Goal: Transaction & Acquisition: Obtain resource

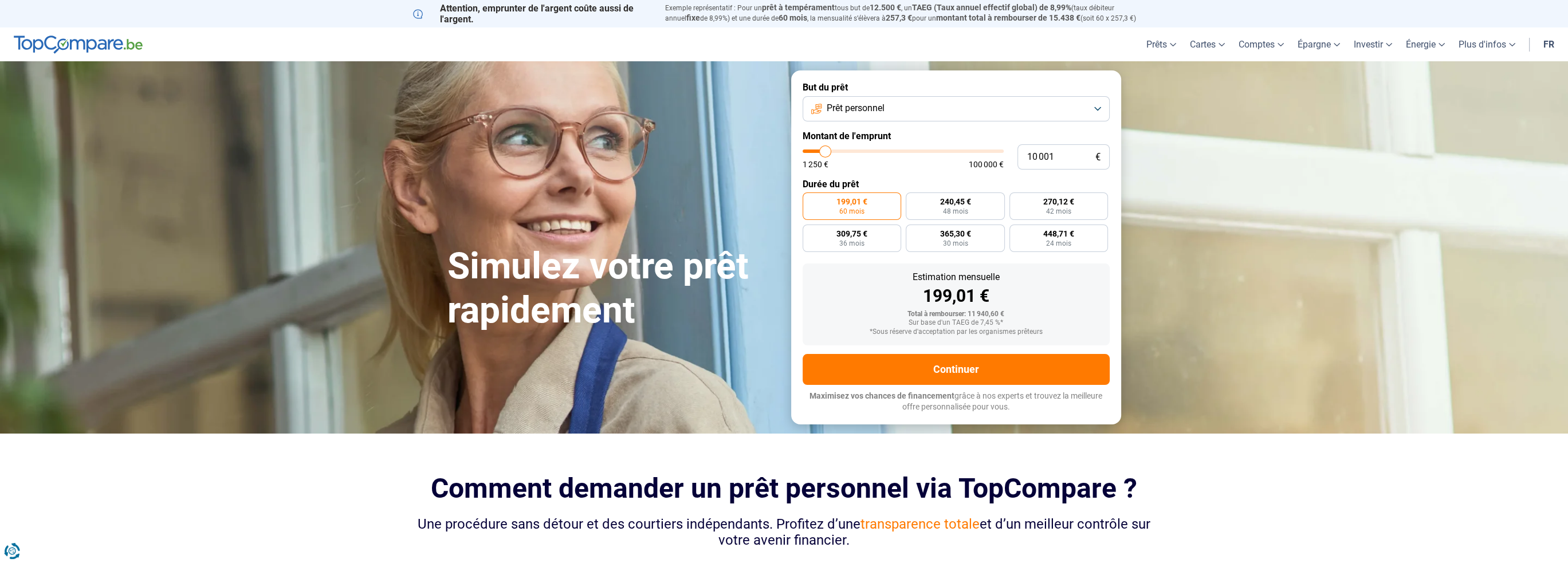
click at [906, 104] on button "Prêt personnel" at bounding box center [956, 109] width 307 height 25
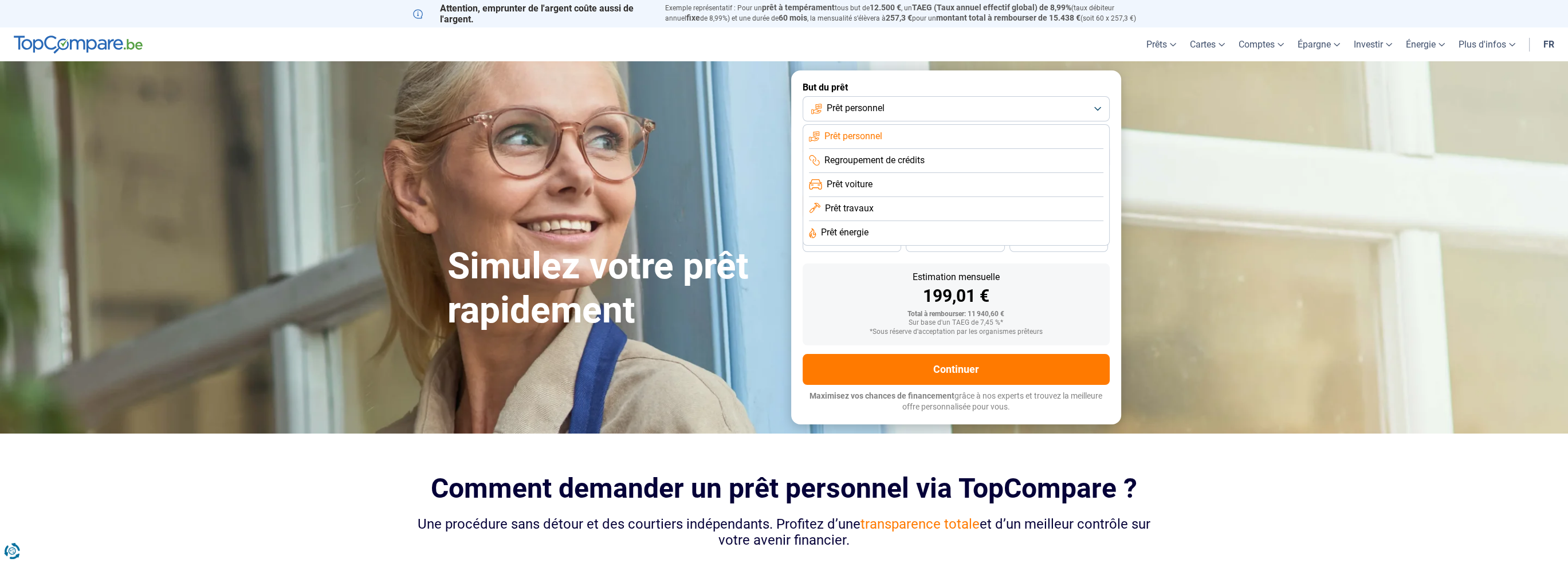
click at [906, 104] on button "Prêt personnel" at bounding box center [956, 109] width 307 height 25
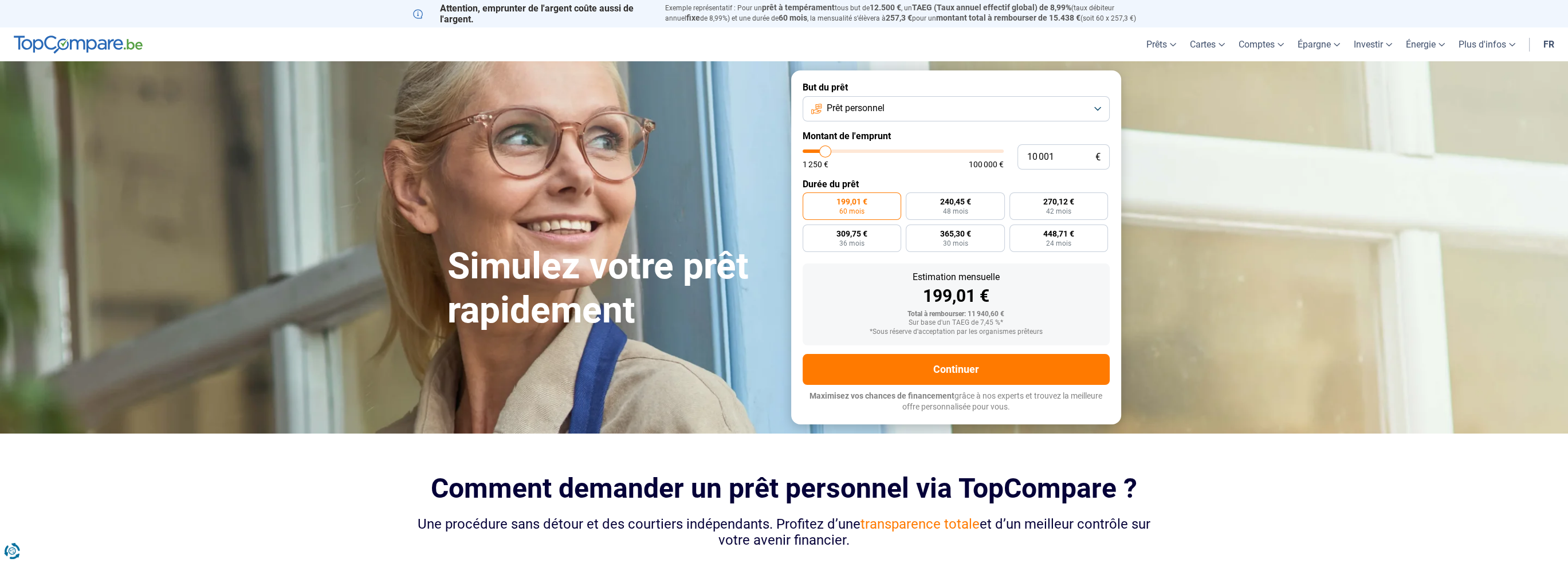
type input "11 750"
type input "11750"
type input "12 250"
type input "12250"
type input "12 750"
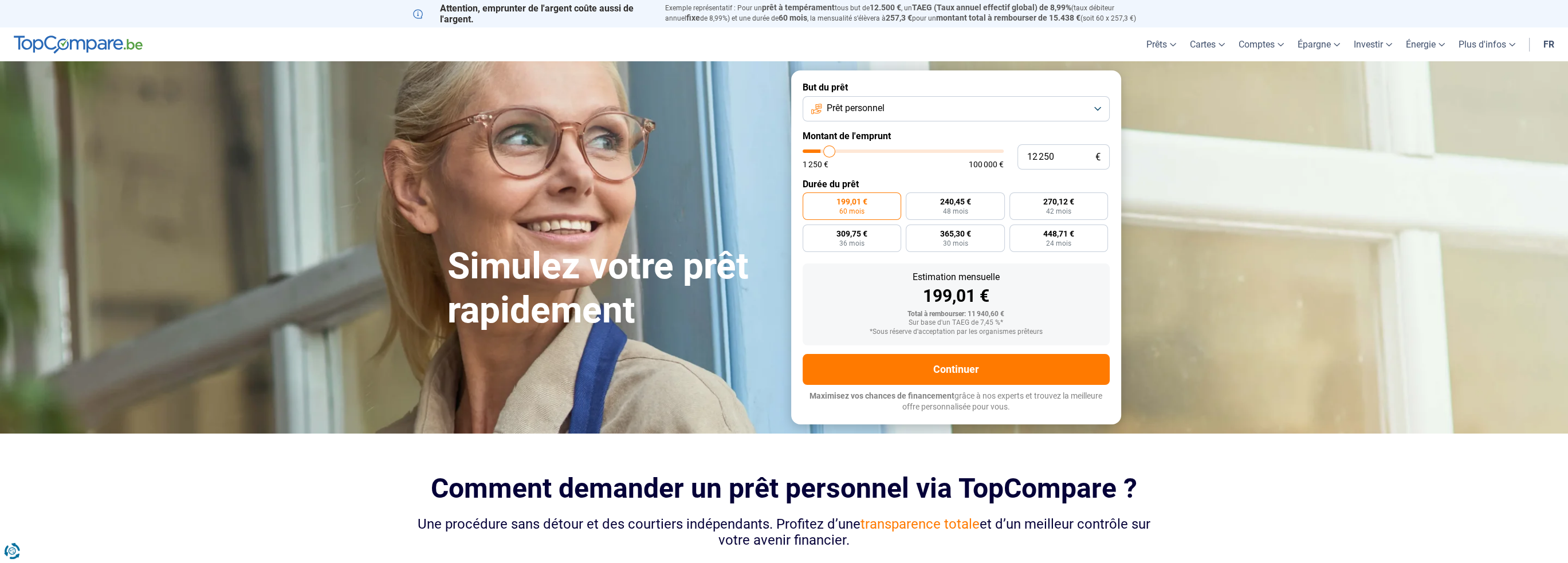
type input "12750"
type input "13 250"
type input "13250"
type input "13 500"
type input "13500"
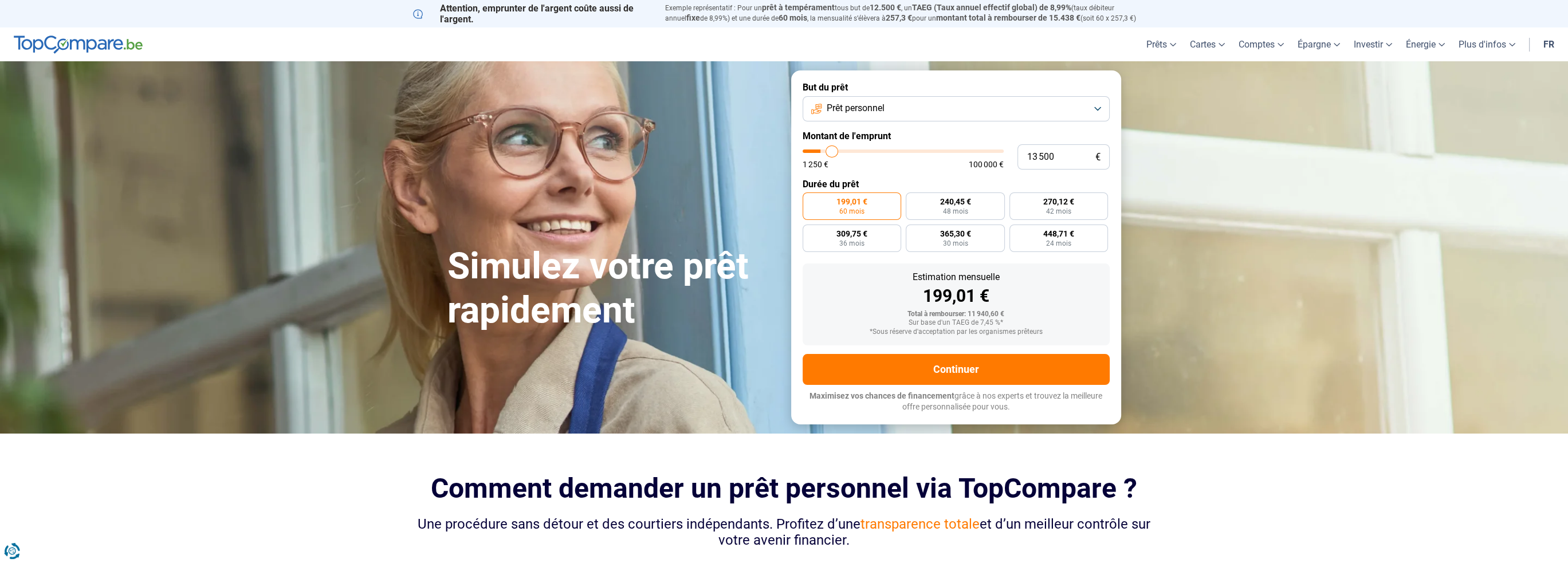
type input "14 000"
type input "14000"
type input "14 250"
type input "14250"
type input "14 500"
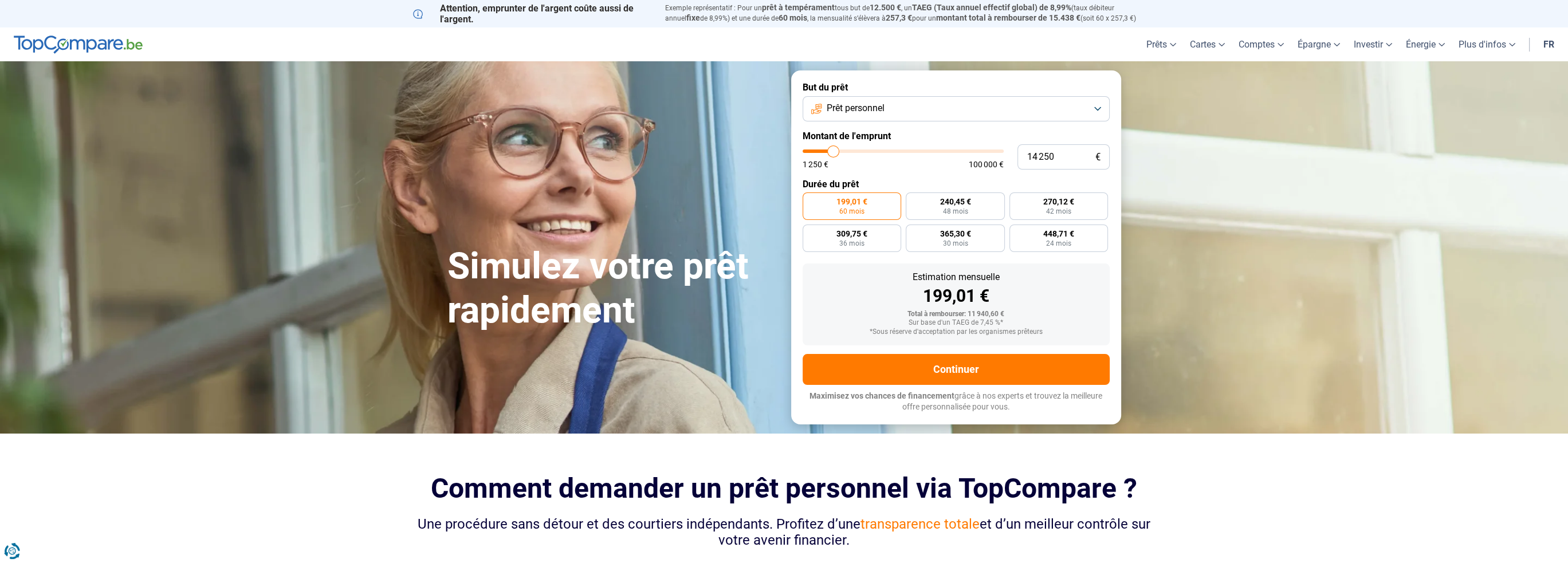
type input "14500"
type input "15 500"
type input "15500"
type input "15 750"
type input "15750"
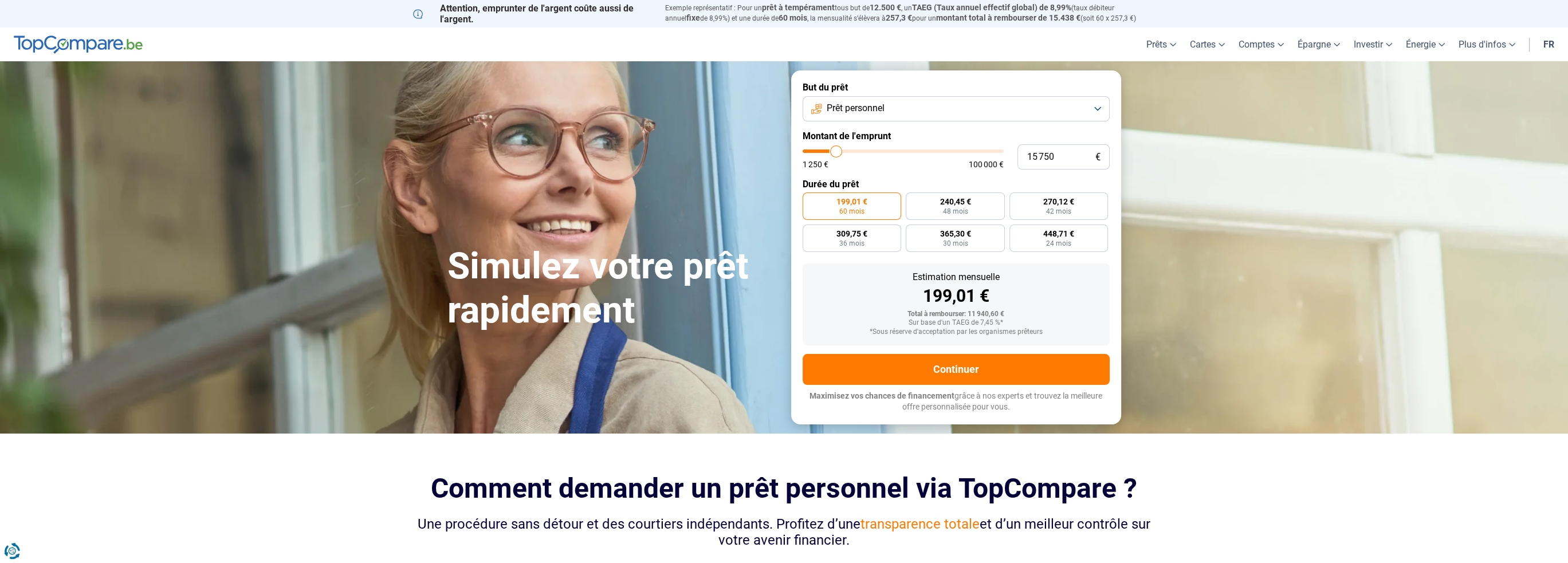
type input "16 000"
type input "16000"
type input "16 500"
type input "16500"
type input "16 750"
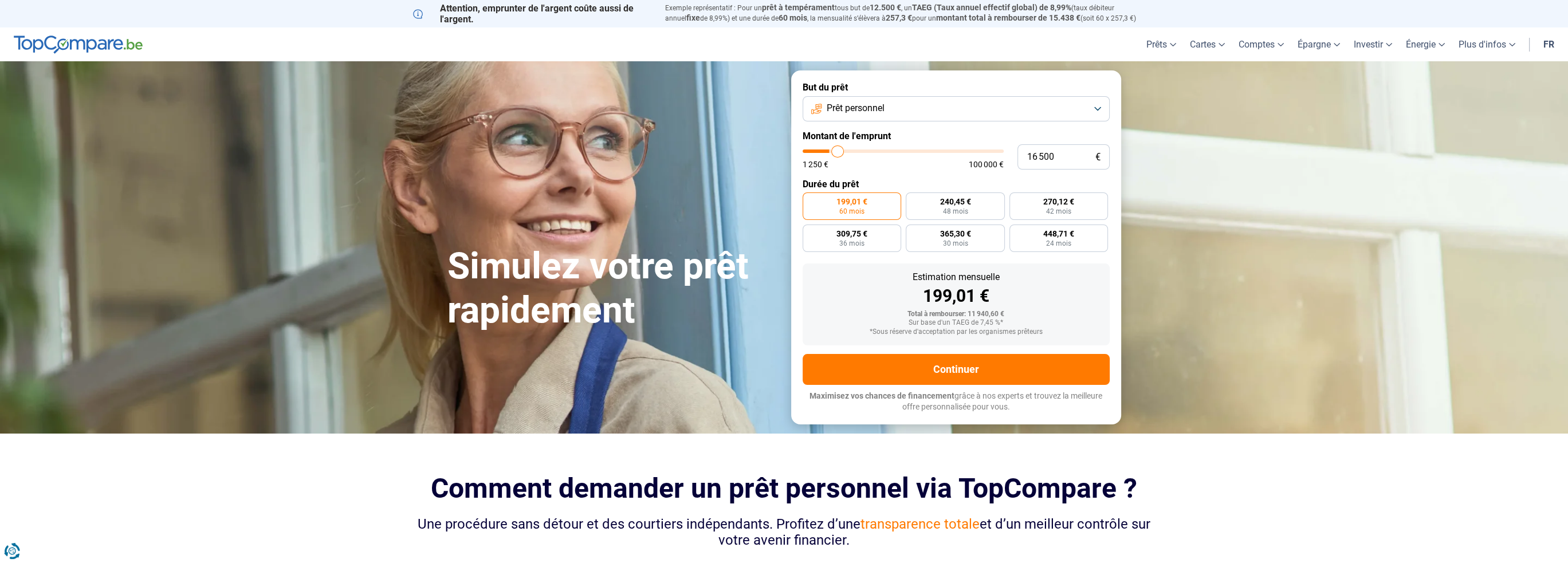
type input "16750"
type input "17 000"
type input "17000"
type input "17 250"
type input "17250"
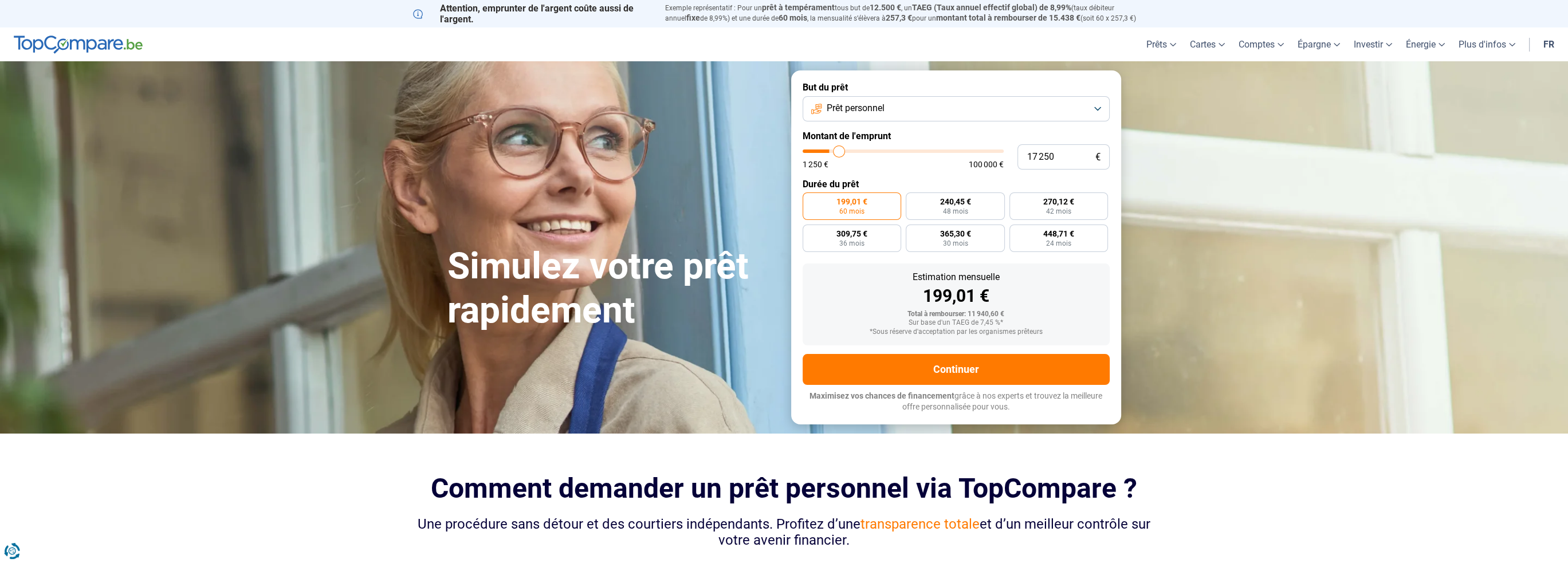
type input "17 750"
type input "17750"
type input "18 000"
type input "18000"
type input "18 750"
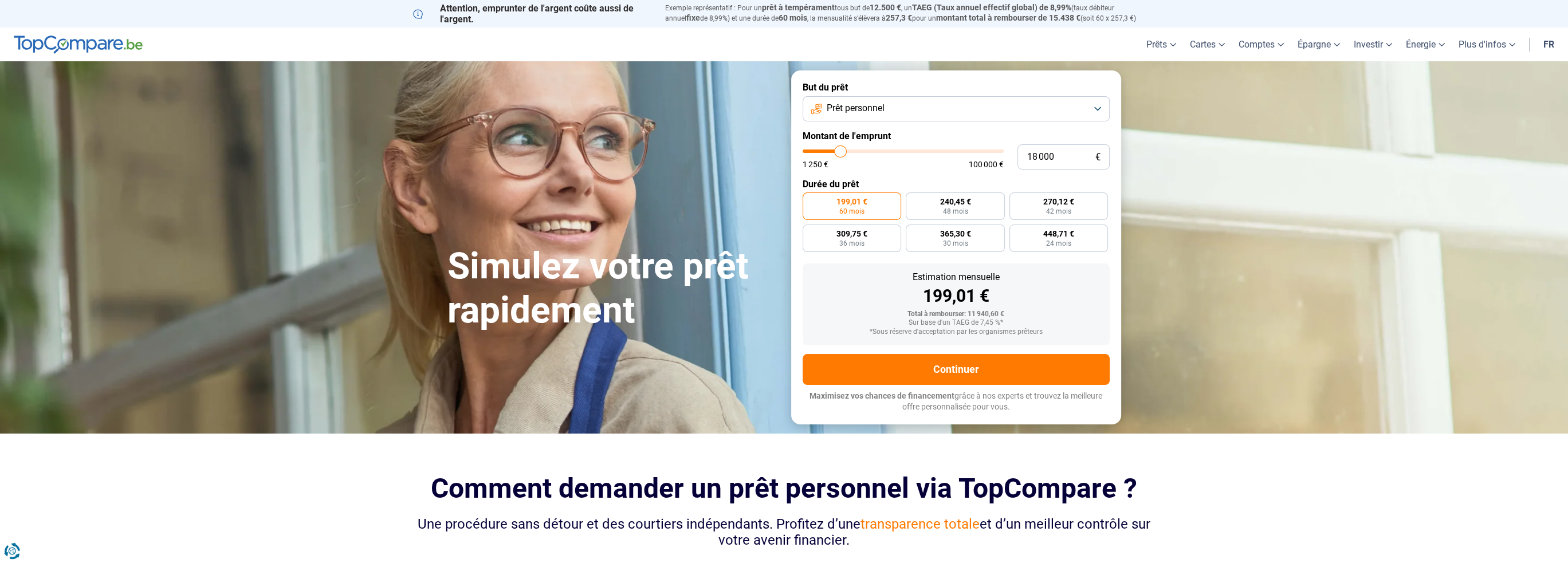
type input "18750"
type input "19 000"
type input "19000"
type input "19 250"
type input "19250"
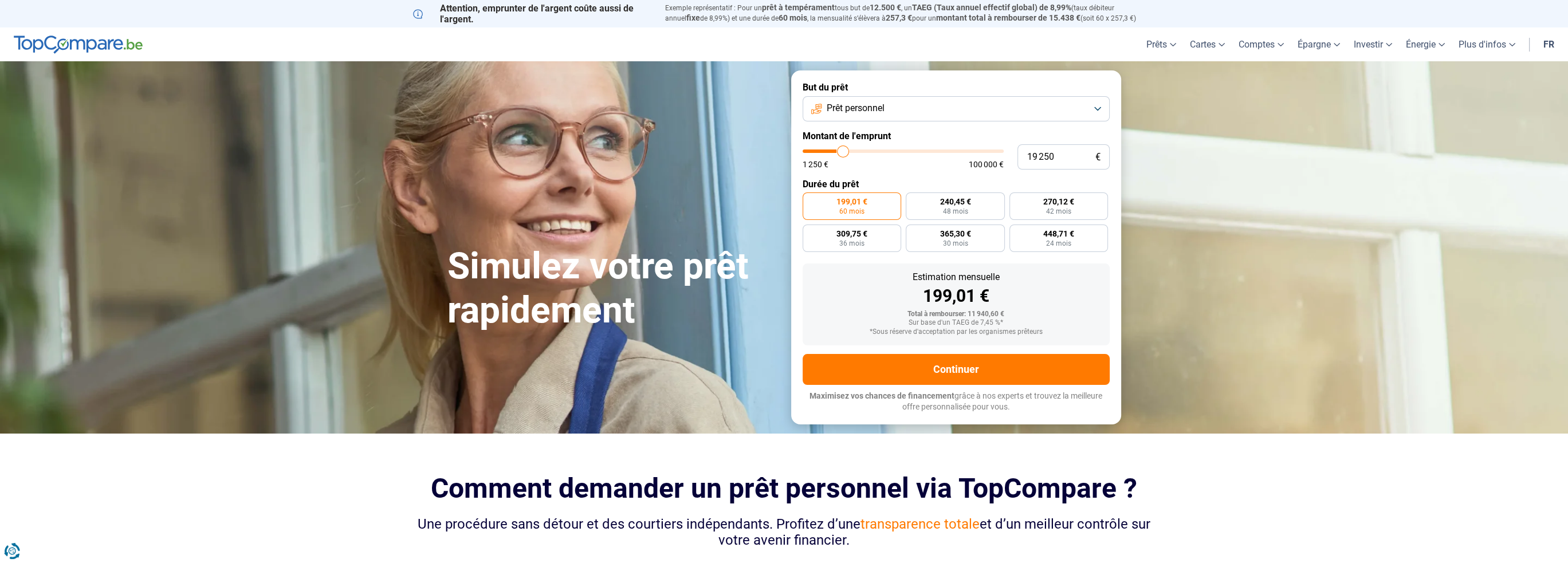
type input "19 500"
type input "19500"
type input "20 000"
type input "20000"
type input "20 250"
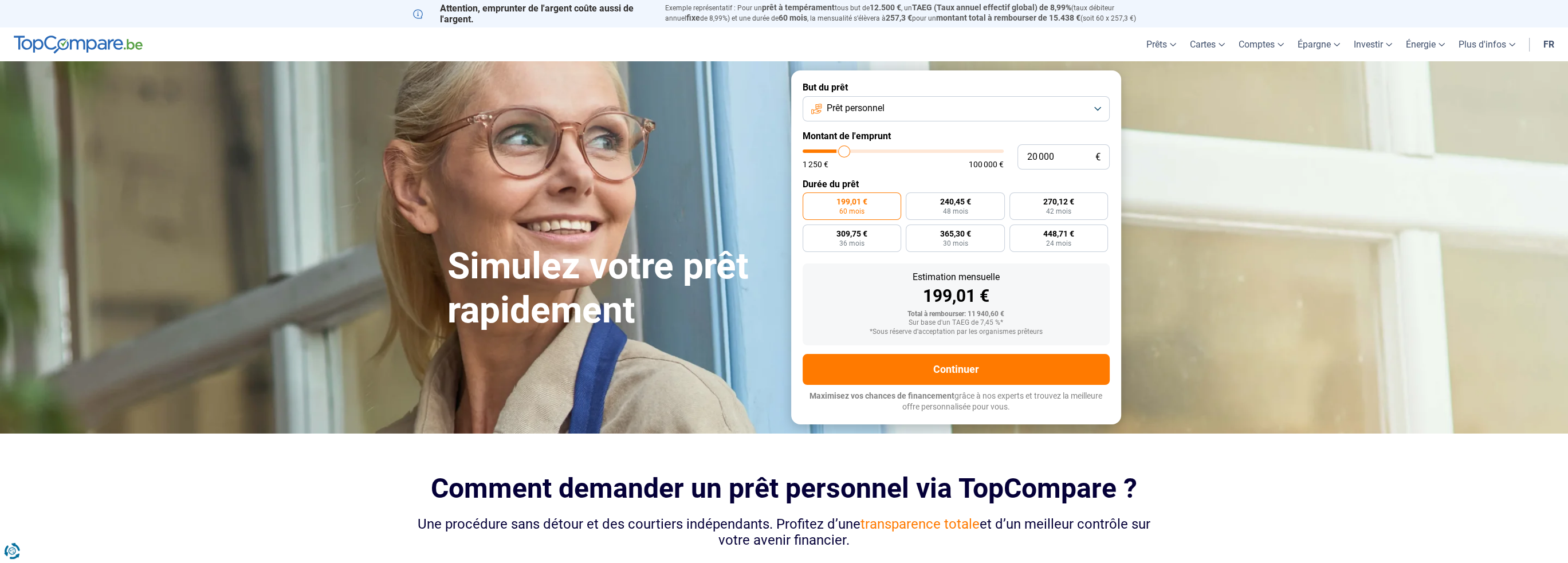
type input "20250"
type input "20 500"
type input "20500"
type input "20 750"
type input "20750"
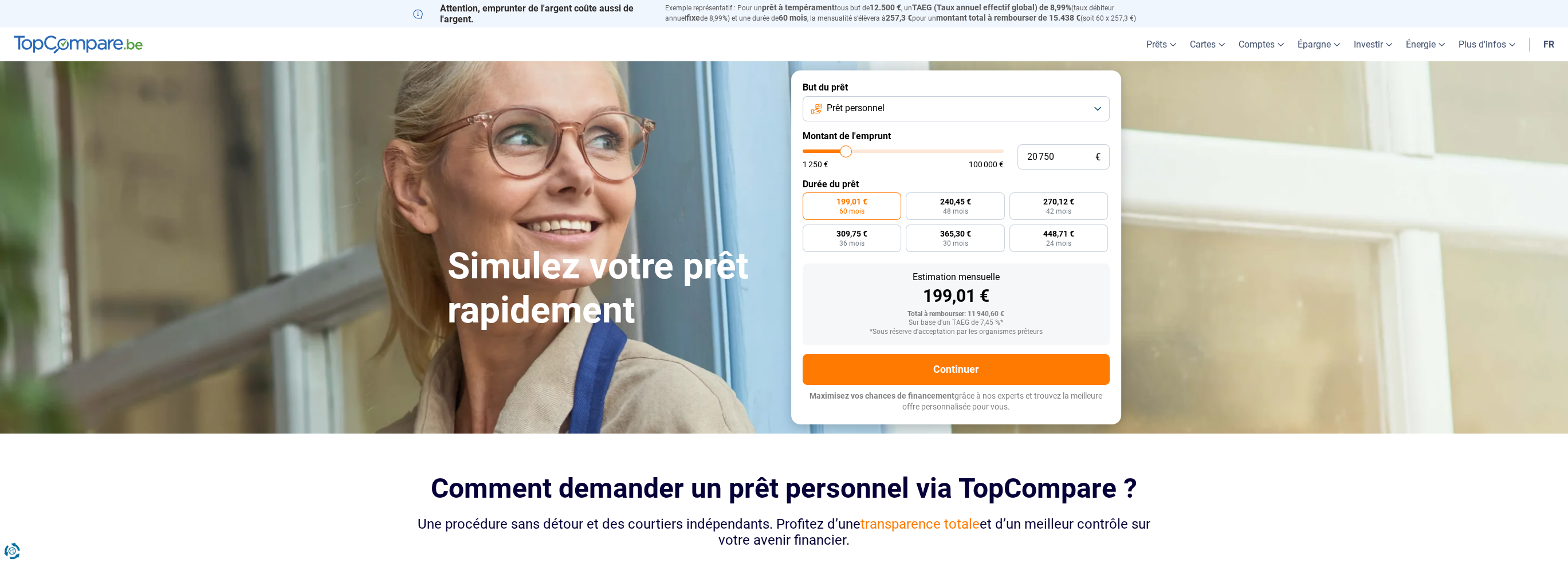
type input "21 250"
type input "21250"
type input "21 500"
type input "21500"
type input "21 750"
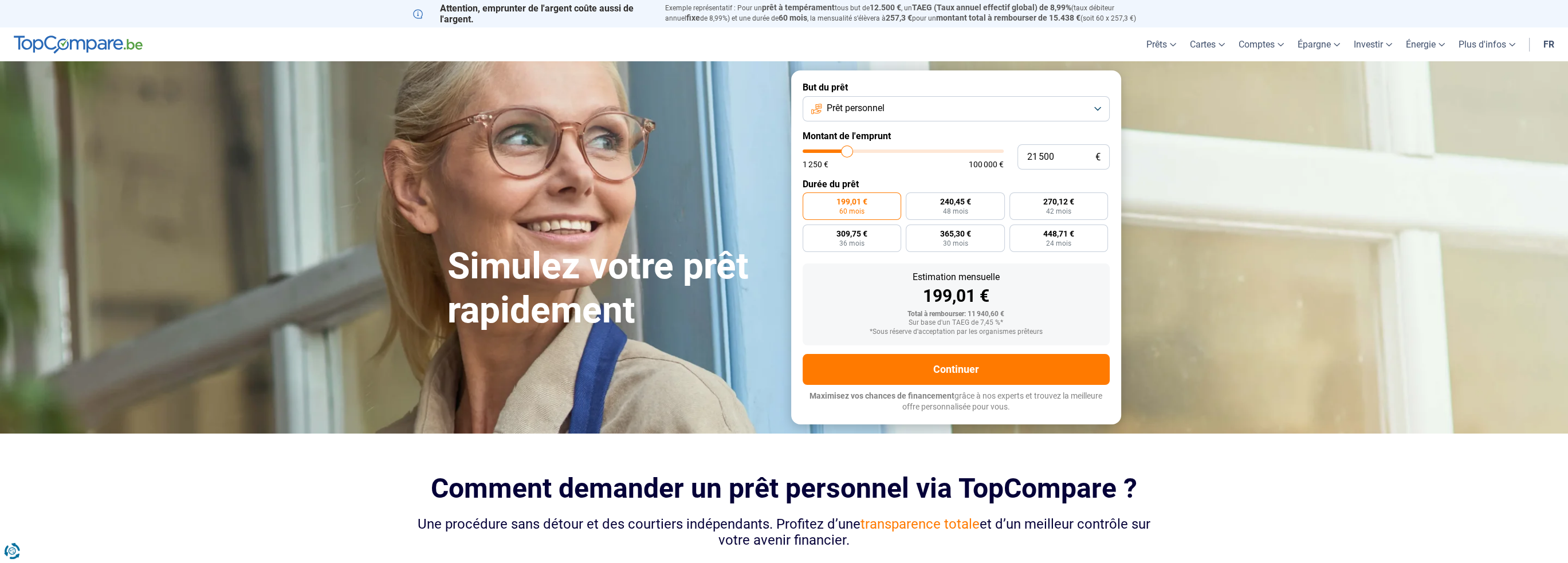
type input "21750"
type input "22 500"
type input "22500"
type input "22 750"
type input "22750"
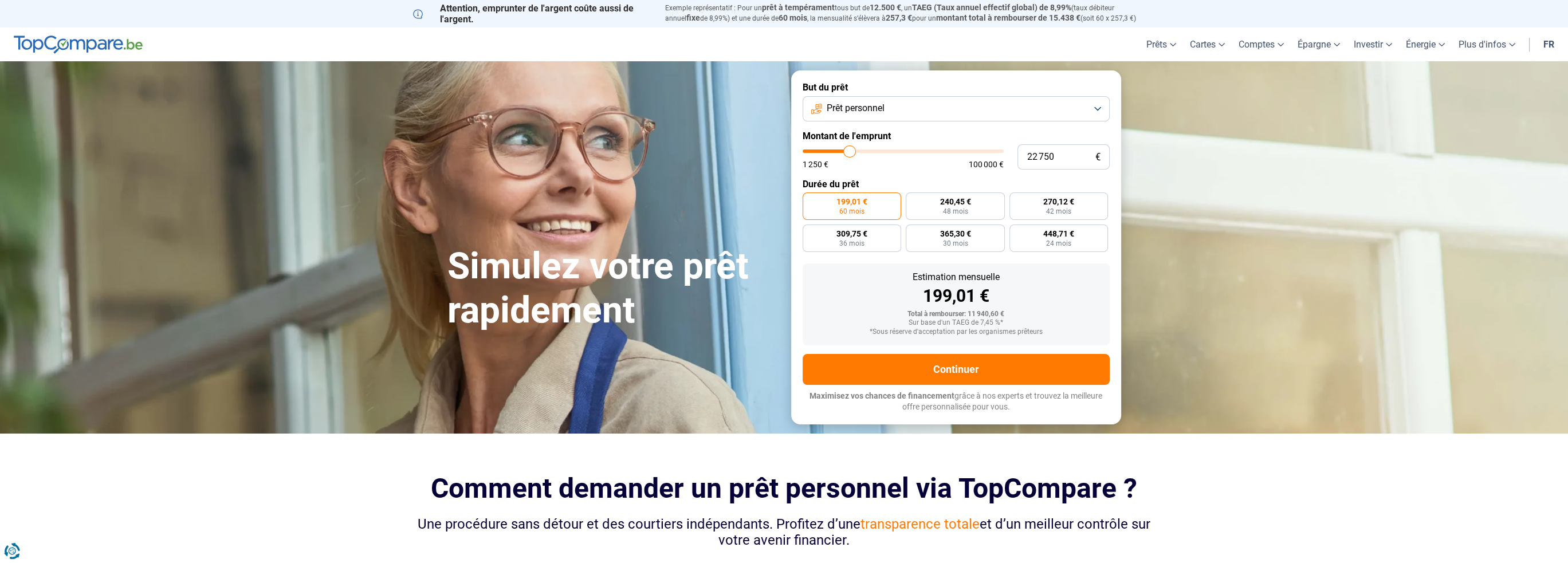
type input "23 000"
type input "23000"
type input "22 000"
type input "22000"
type input "21 250"
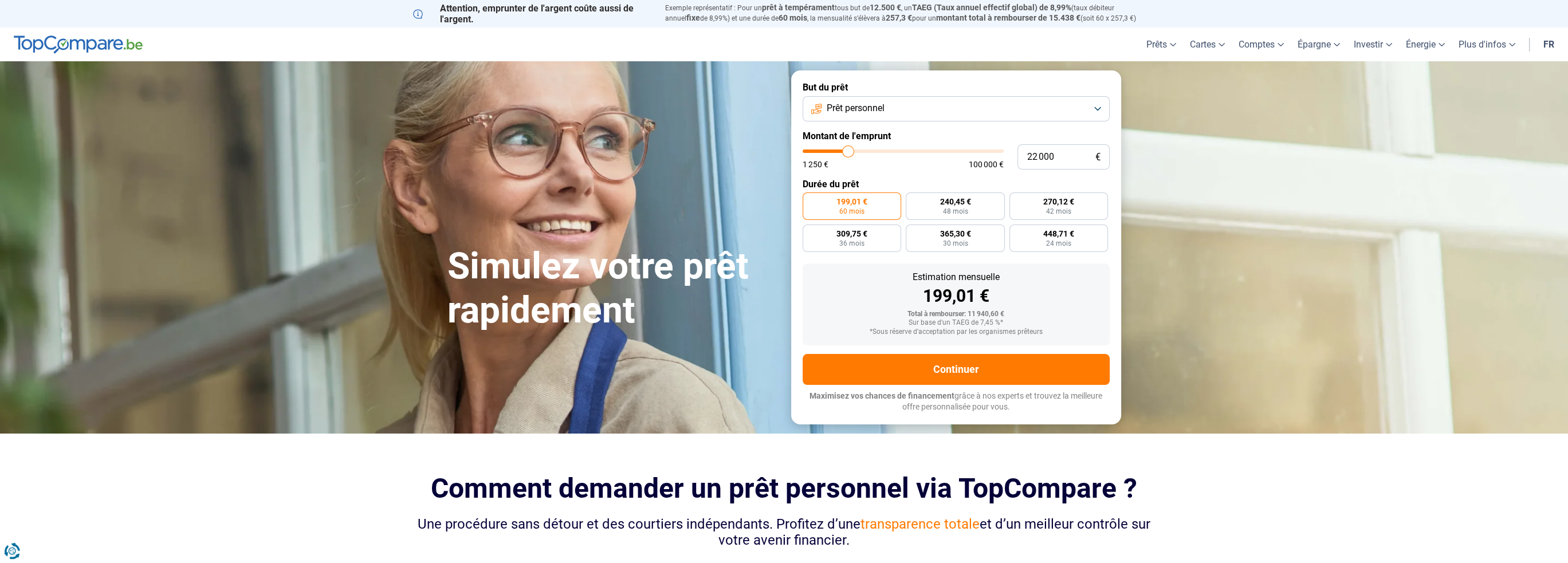
type input "21250"
type input "20 750"
type input "20750"
type input "20 500"
type input "20500"
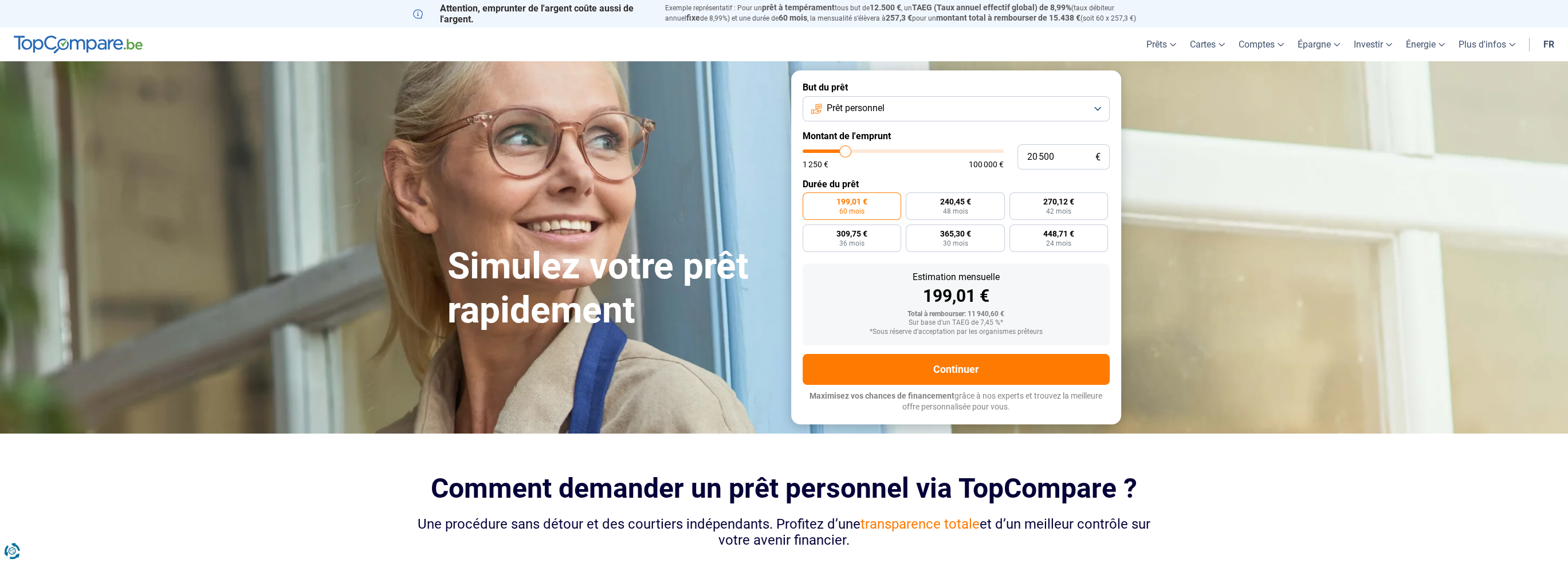
type input "20 000"
type input "20000"
type input "19 500"
type input "19500"
type input "18 500"
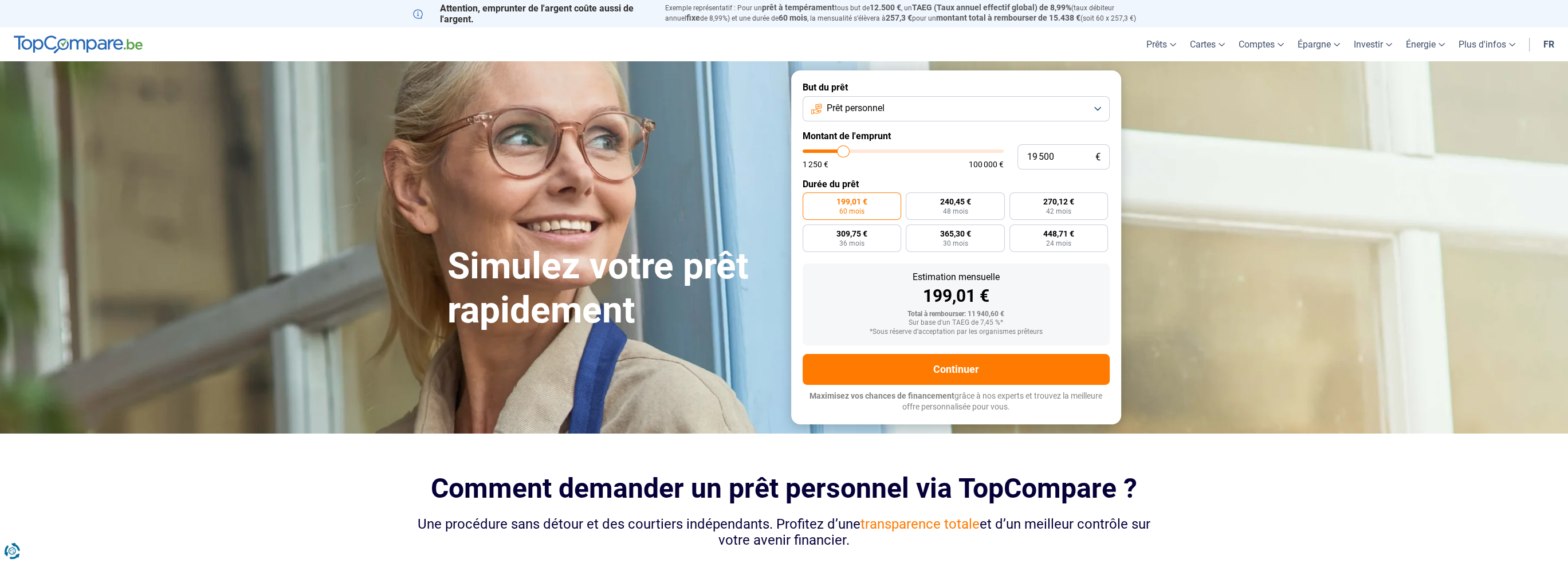
type input "18500"
type input "17 250"
type input "17250"
type input "16 000"
type input "16000"
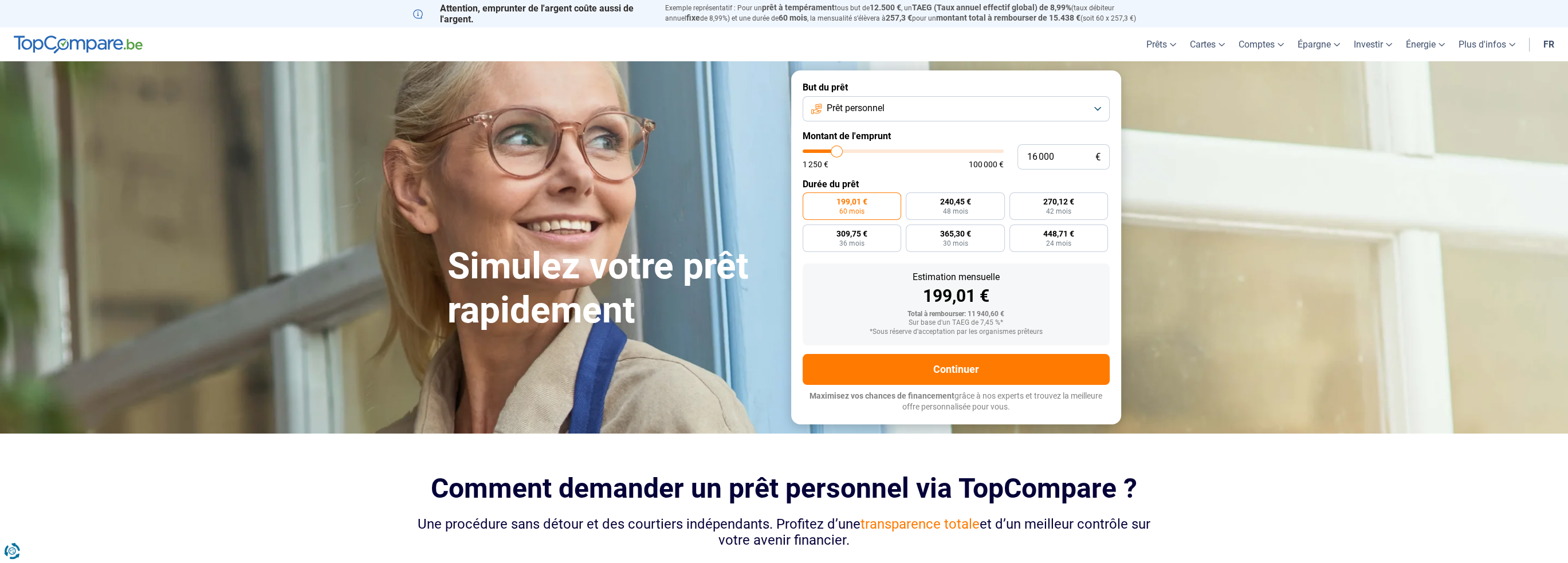
type input "14 750"
type input "14750"
type input "14 000"
type input "14000"
type input "13 250"
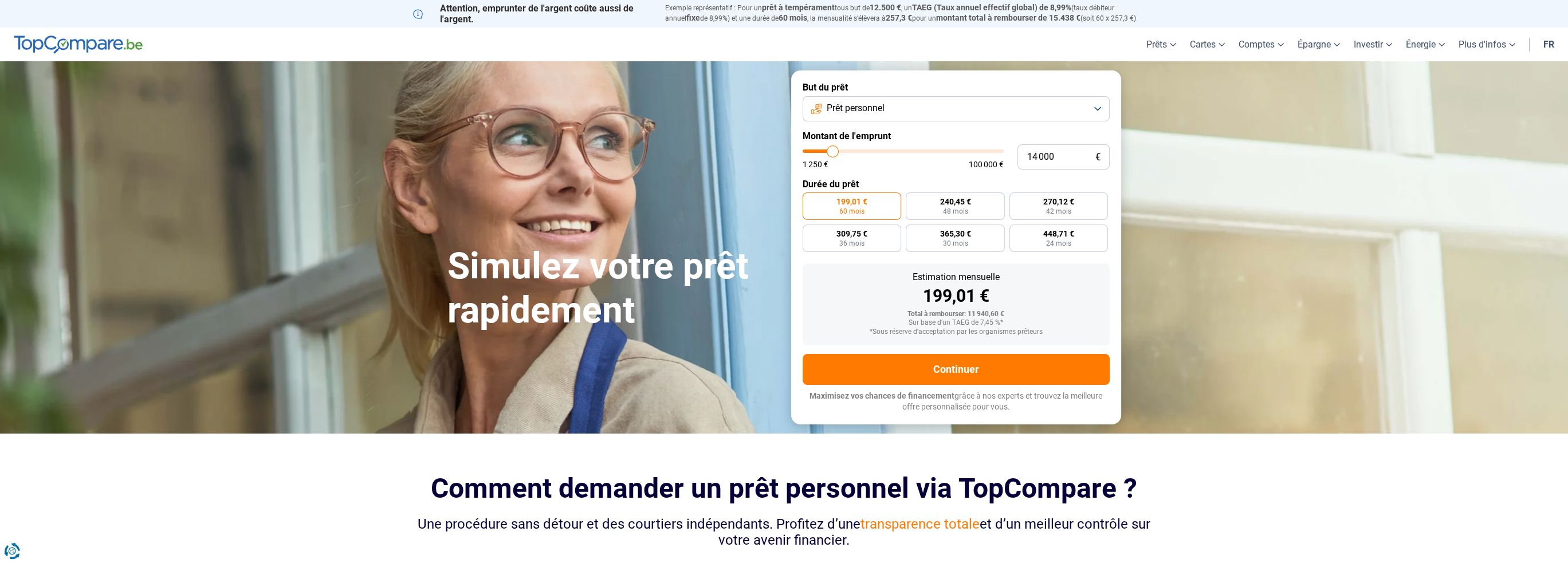
type input "13250"
type input "12 500"
type input "12500"
type input "11 750"
type input "11750"
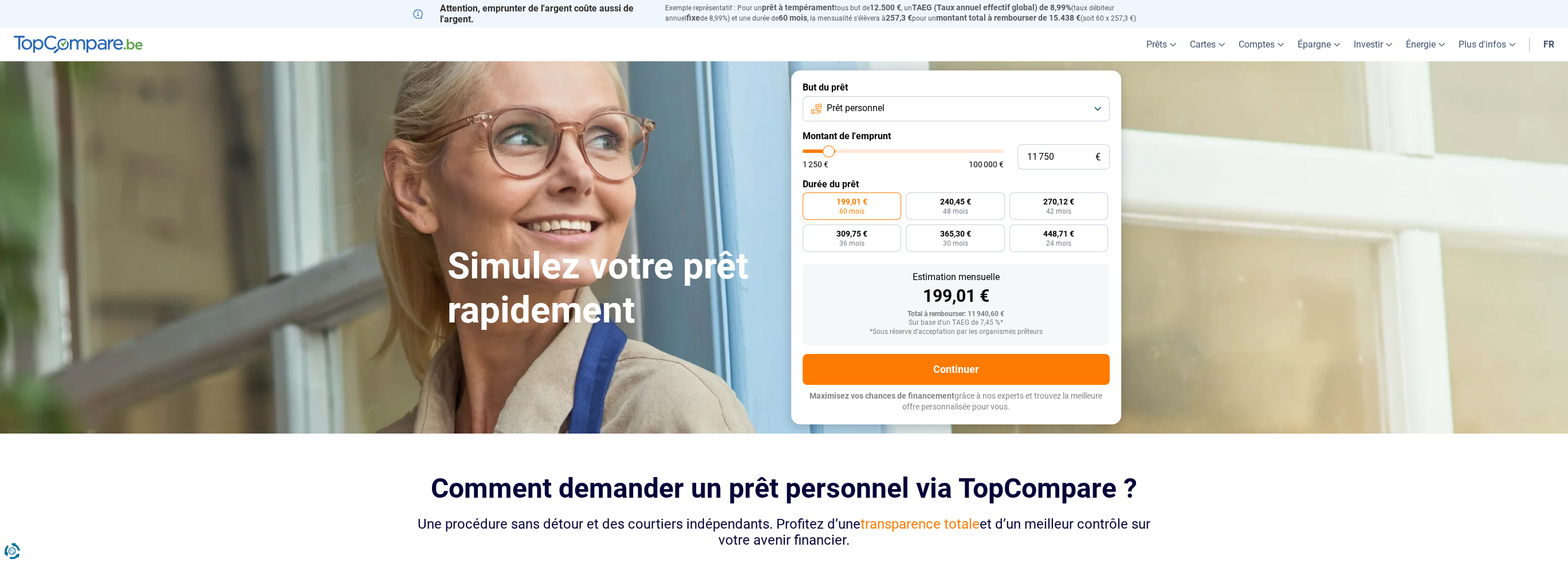
type input "11 000"
type input "11000"
type input "10 500"
type input "10500"
type input "10 000"
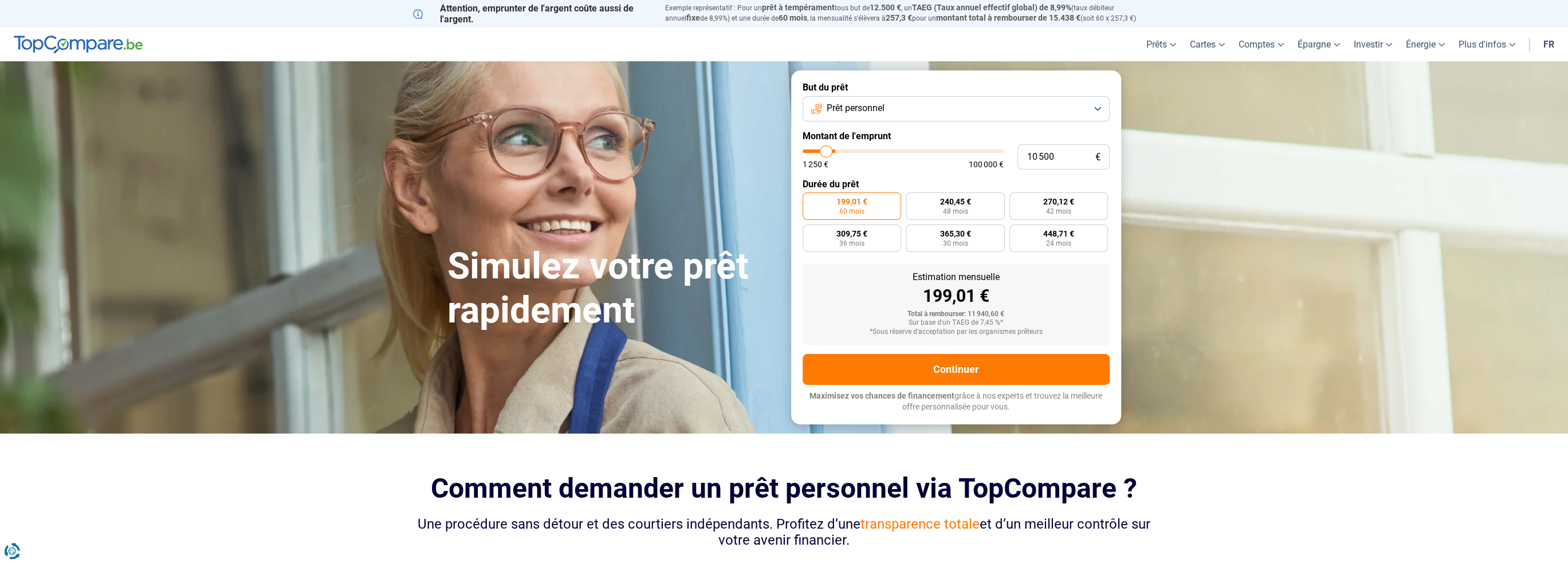
type input "10000"
type input "9 750"
type input "9750"
click at [825, 149] on input "range" at bounding box center [903, 151] width 201 height 4
radio input "true"
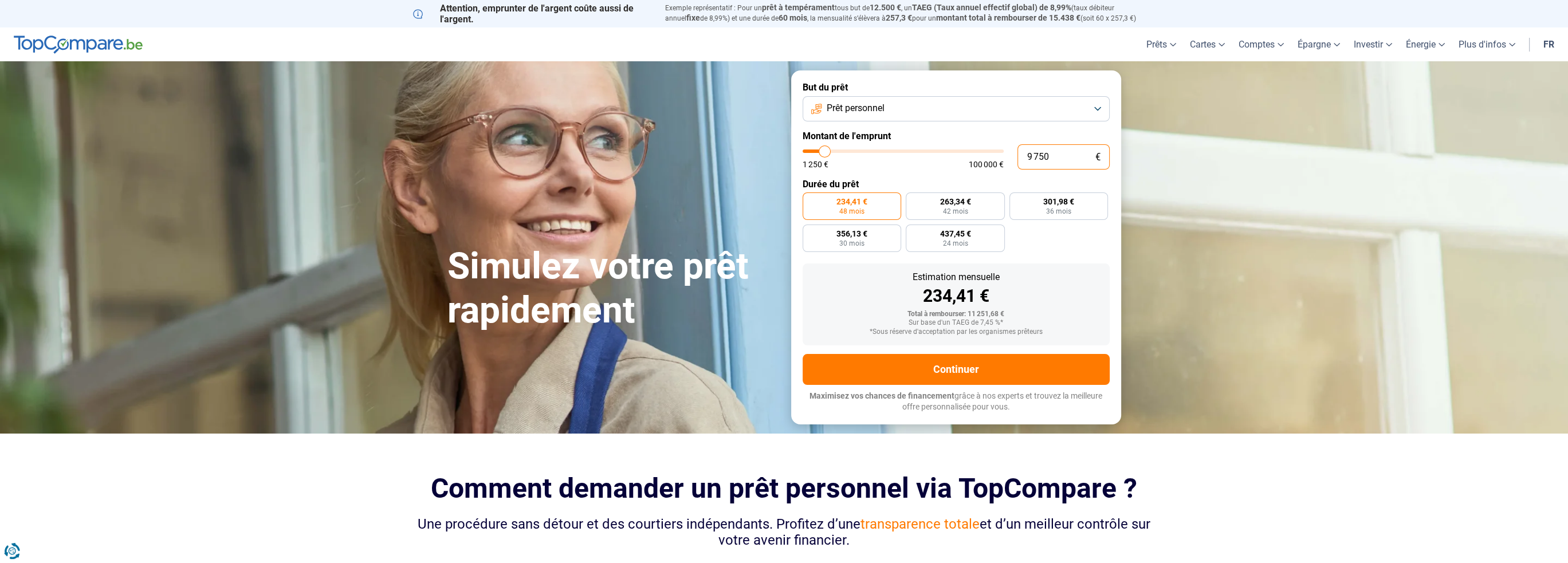
drag, startPoint x: 1072, startPoint y: 158, endPoint x: 968, endPoint y: 168, distance: 104.5
click at [970, 165] on div "9 750 € 1 250 € 100 000 €" at bounding box center [956, 157] width 307 height 25
type input "5"
type input "1250"
type input "50"
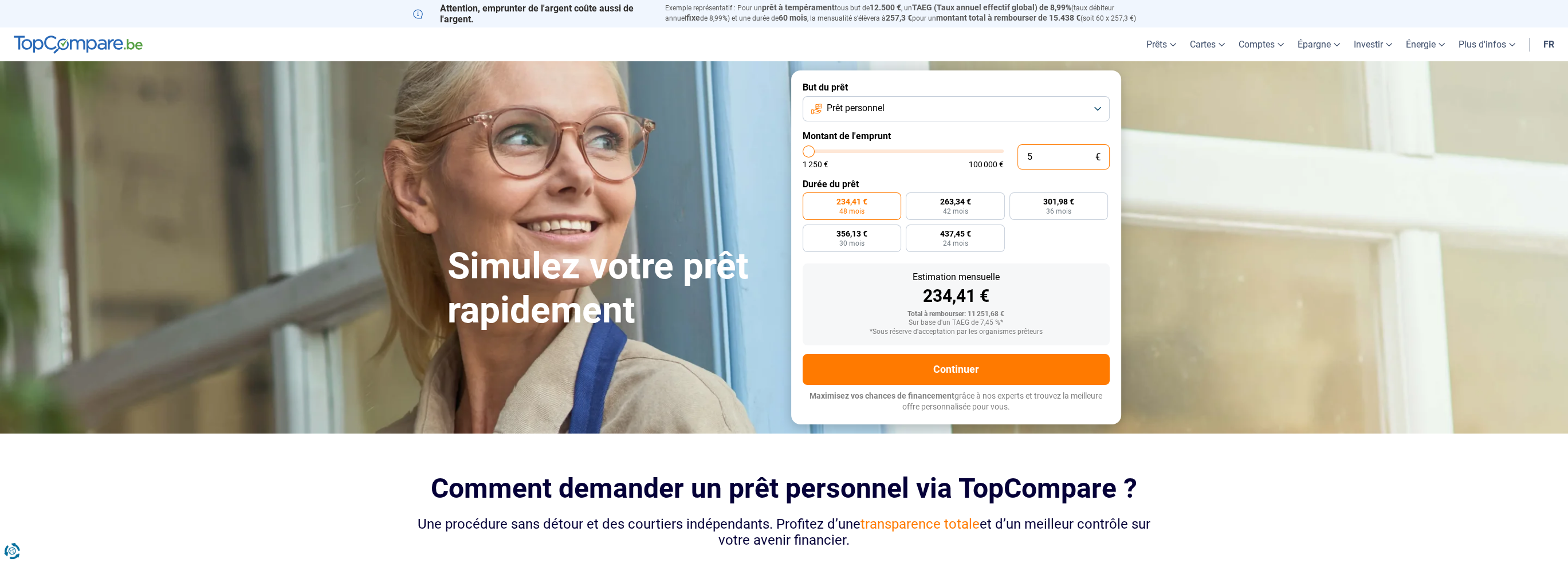
type input "1250"
type input "500"
type input "1250"
type input "5 000"
type input "5000"
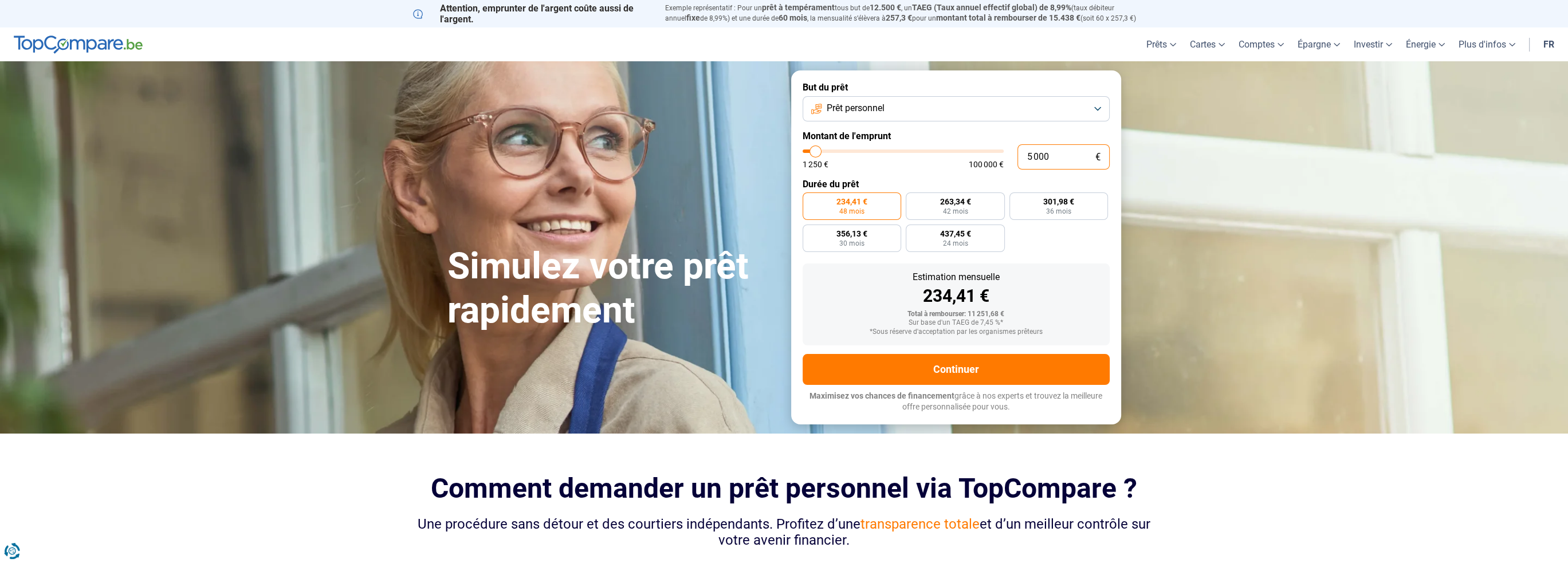
type input "5 000"
radio input "true"
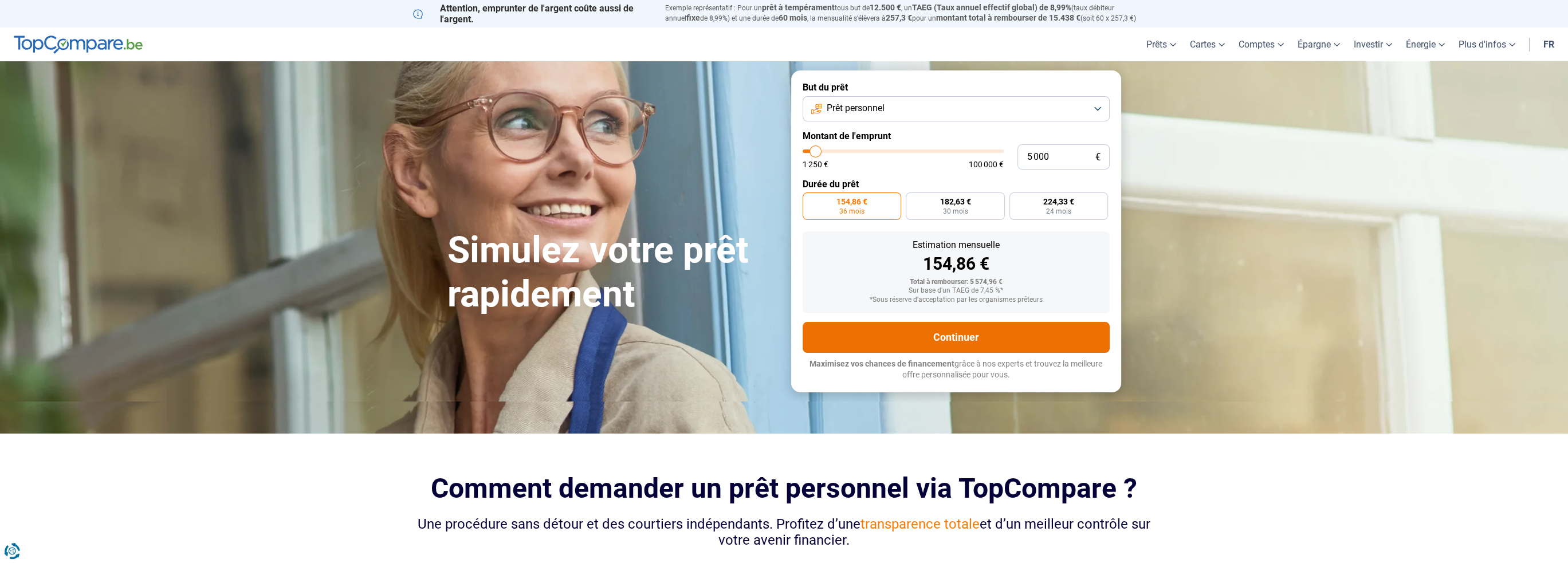
click at [970, 337] on button "Continuer" at bounding box center [956, 337] width 307 height 31
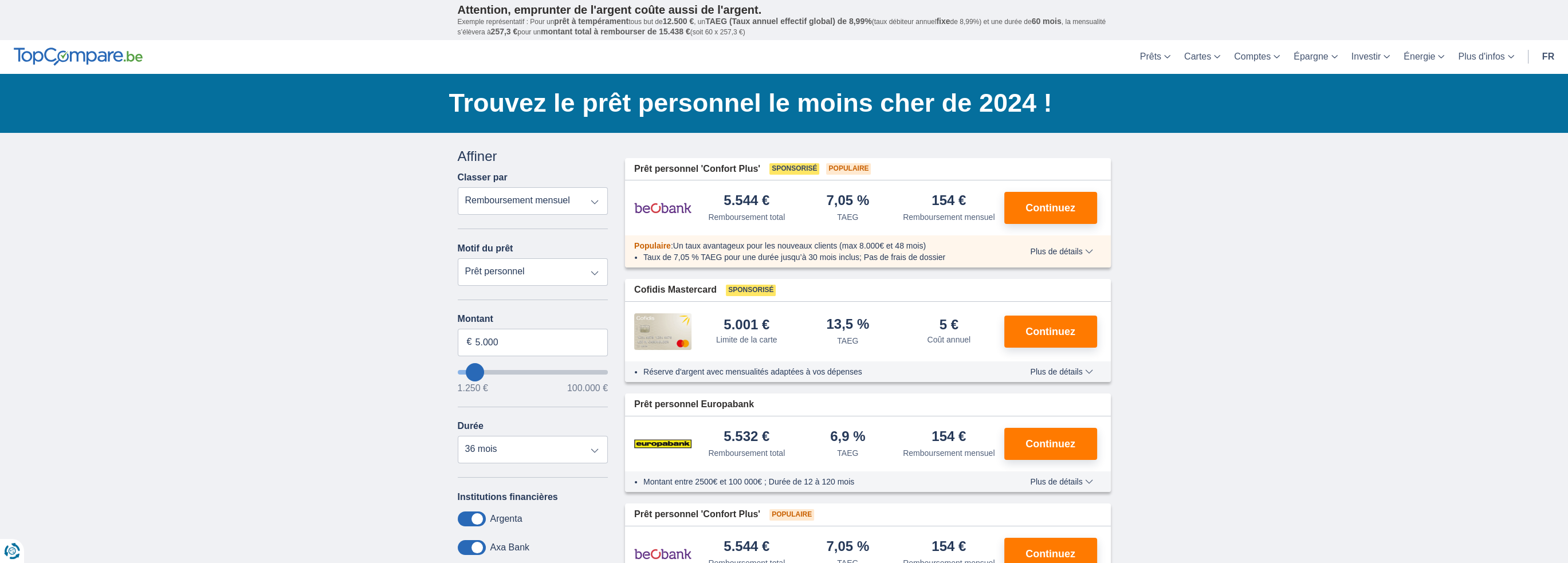
click at [527, 198] on select "Remboursement total TAEG Remboursement mensuel" at bounding box center [533, 200] width 151 height 28
click at [529, 268] on select "Prêt personnel Voiture Moto / vélo Caravane / mobilhome Travaux Energie Rachat …" at bounding box center [533, 271] width 151 height 28
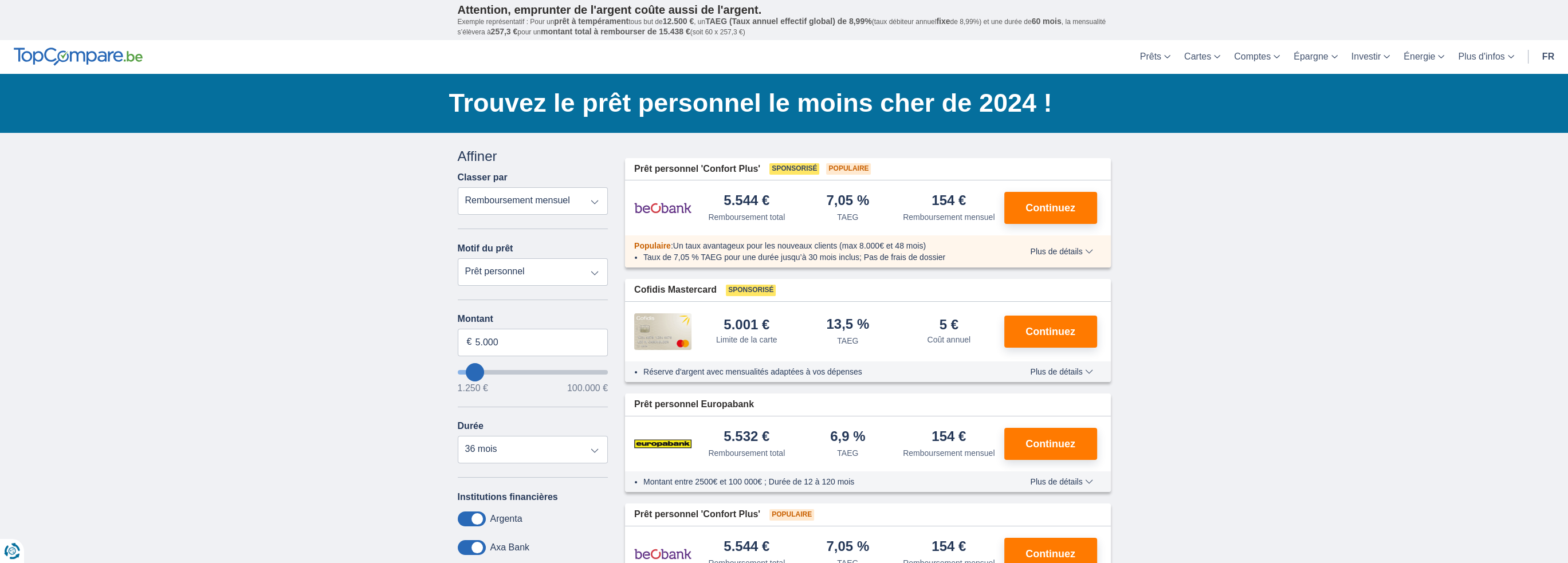
select select "moto"
click at [457, 258] on select "Prêt personnel Voiture Moto / vélo Caravane / mobilhome Travaux Energie Rachat …" at bounding box center [533, 271] width 151 height 28
type input "15.000"
type input "15250"
select select "60"
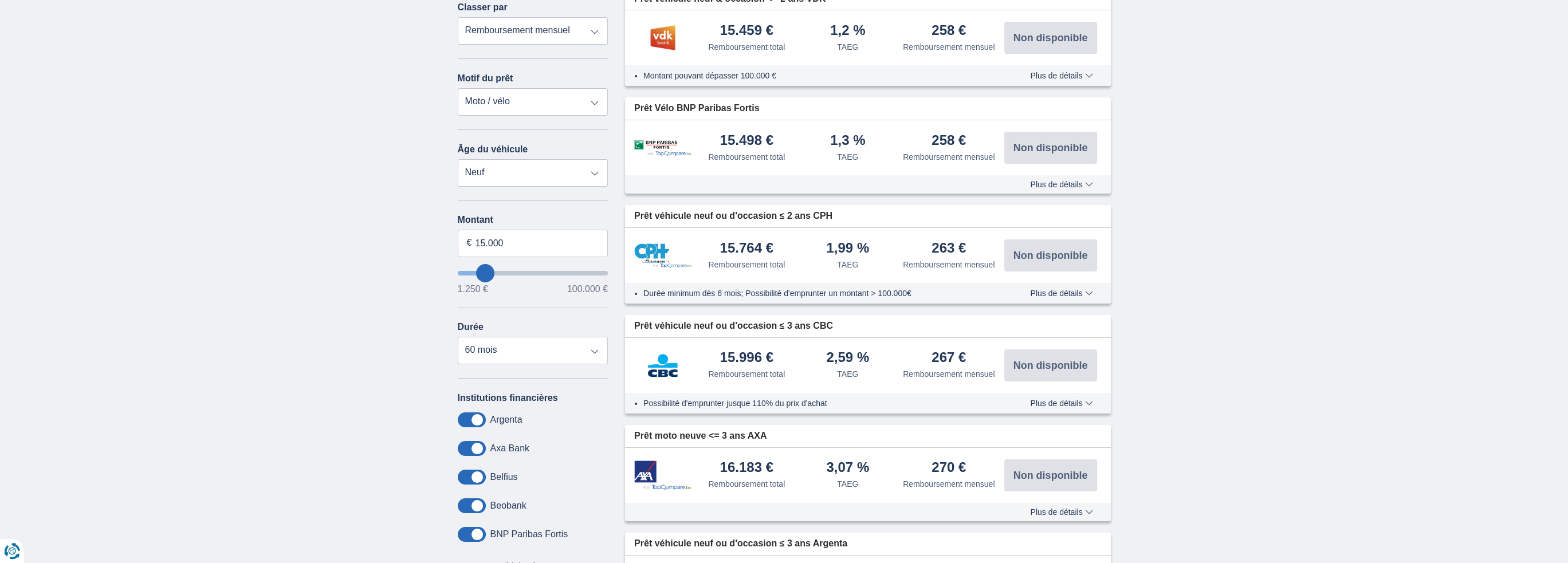
scroll to position [172, 0]
drag, startPoint x: 518, startPoint y: 239, endPoint x: 391, endPoint y: 238, distance: 127.0
type input "5.000"
type input "5250"
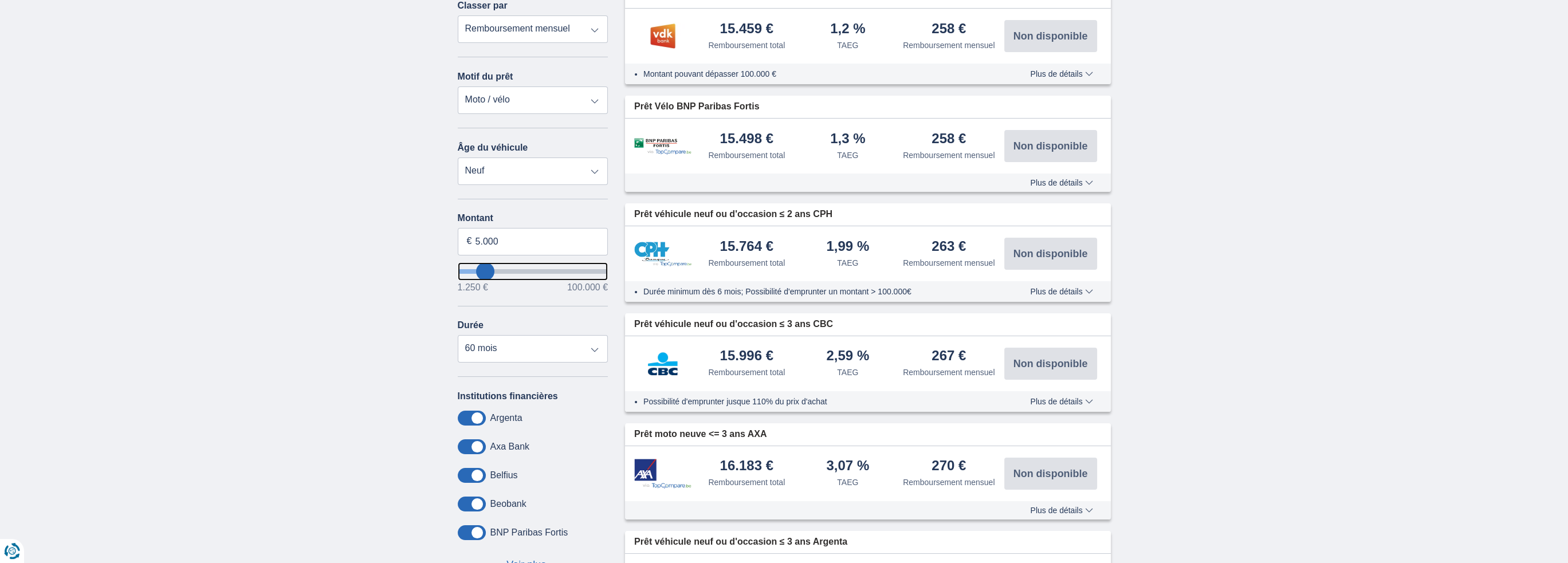
select select "36"
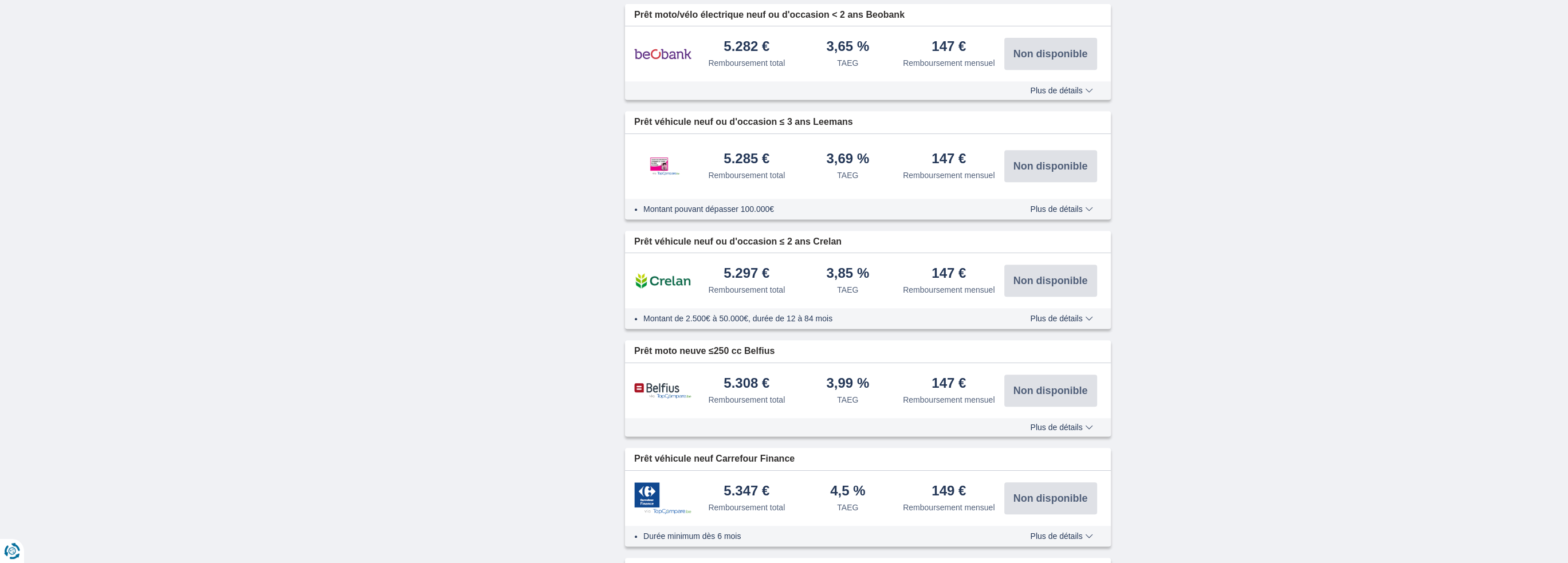
scroll to position [0, 0]
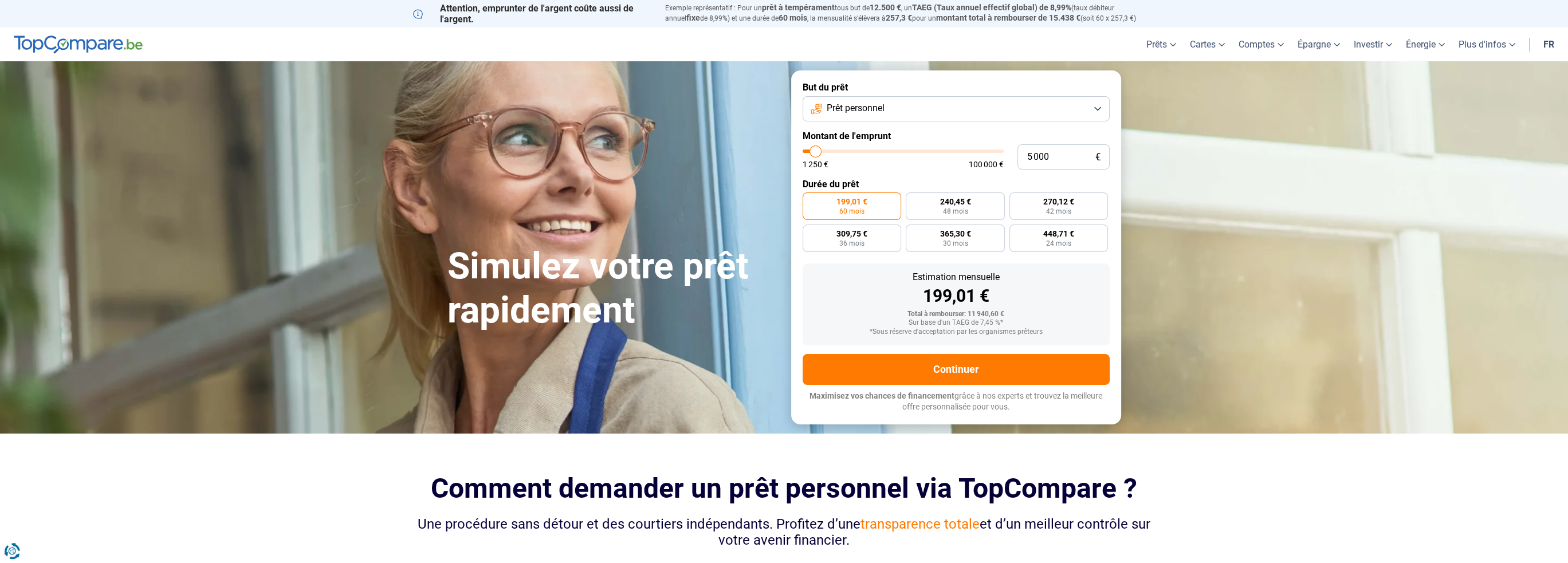
drag, startPoint x: 401, startPoint y: 58, endPoint x: 403, endPoint y: 52, distance: 6.3
